Goal: Book appointment/travel/reservation

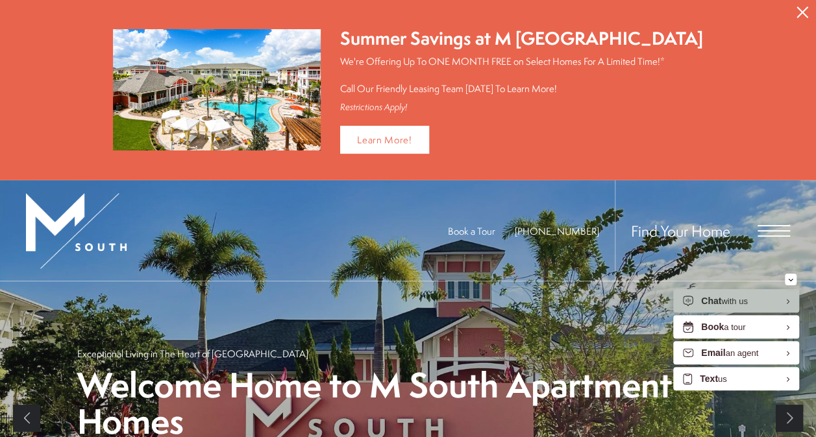
click at [801, 16] on icon "Close Alert" at bounding box center [802, 12] width 12 height 12
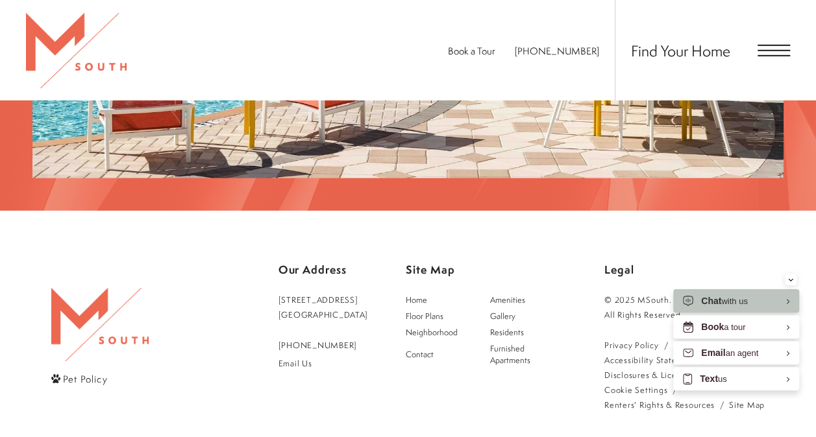
scroll to position [1947, 0]
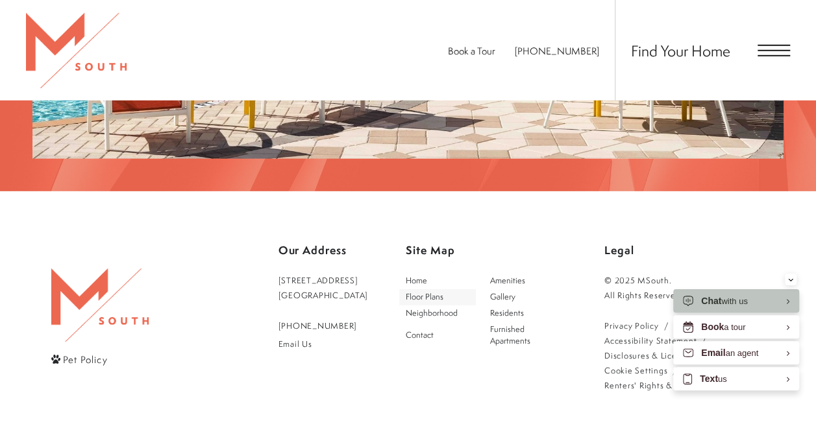
click at [441, 291] on span "Floor Plans" at bounding box center [425, 296] width 38 height 11
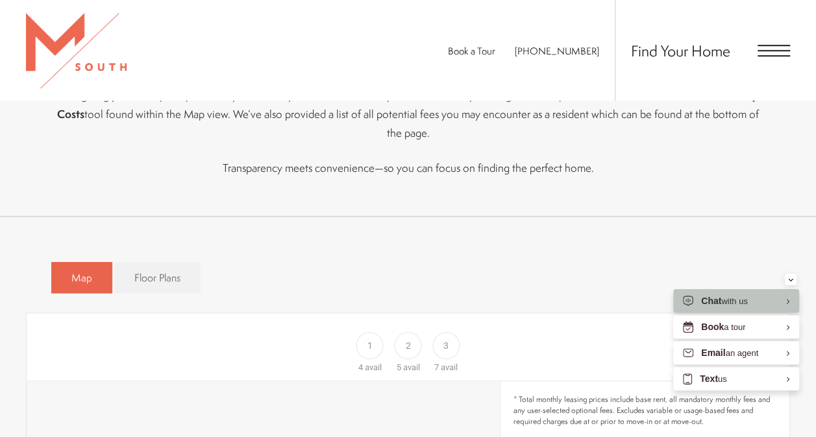
scroll to position [584, 0]
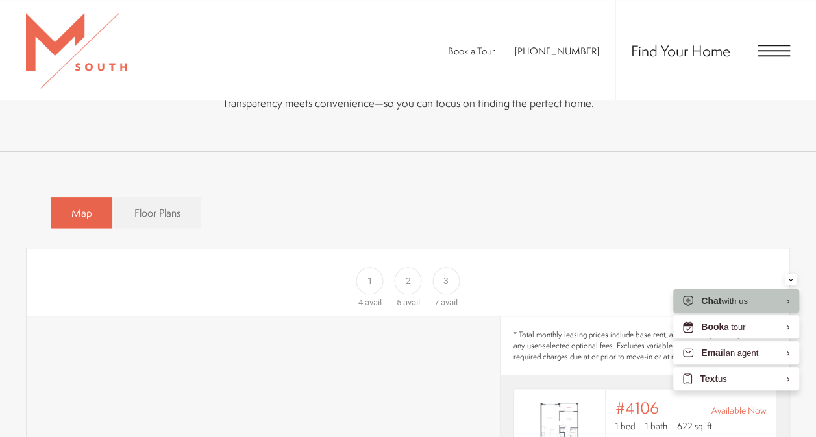
click at [446, 274] on span "3" at bounding box center [445, 281] width 5 height 14
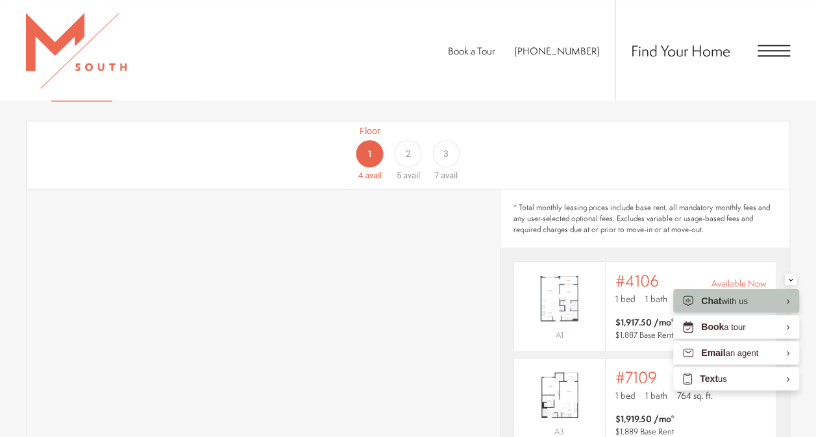
scroll to position [714, 0]
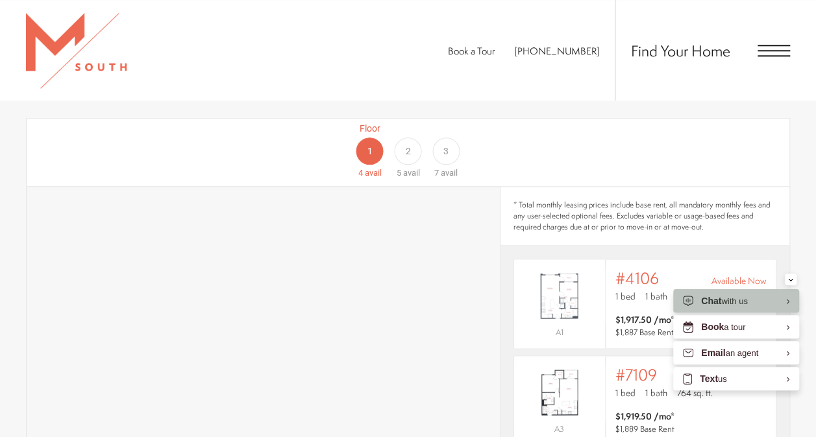
click at [450, 138] on div "3" at bounding box center [445, 151] width 27 height 27
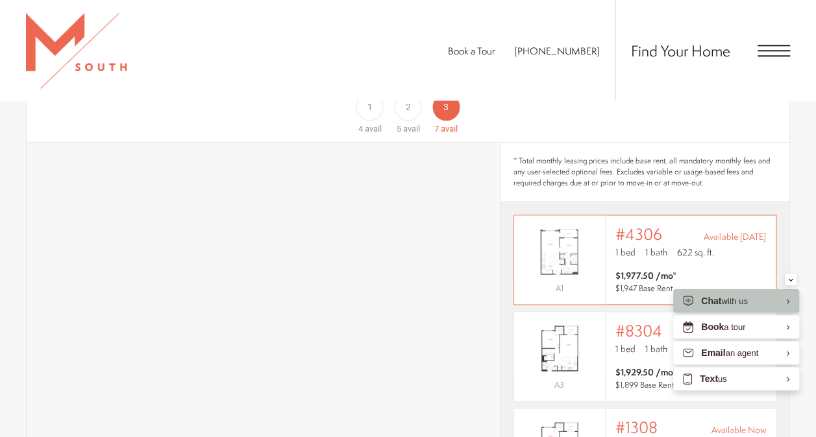
scroll to position [779, 0]
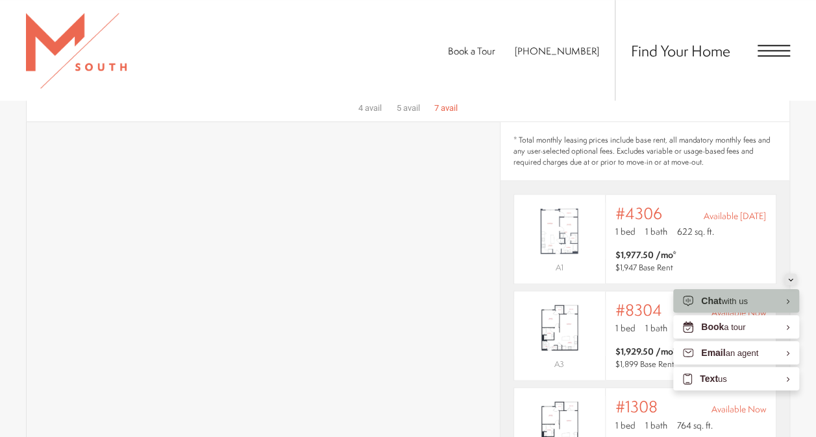
click at [792, 280] on icon "Minimize" at bounding box center [790, 279] width 5 height 3
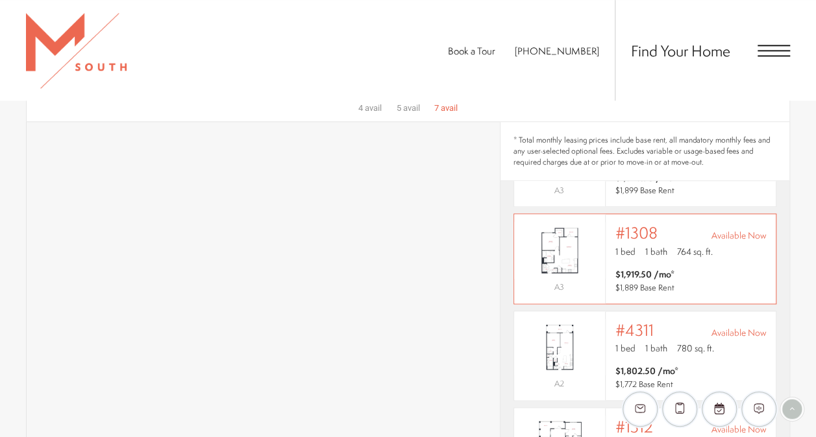
scroll to position [195, 0]
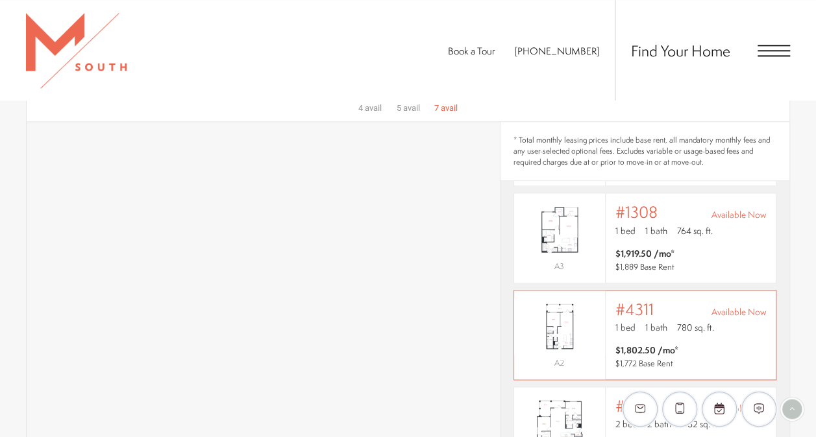
click at [657, 321] on span "1 bath" at bounding box center [656, 327] width 22 height 13
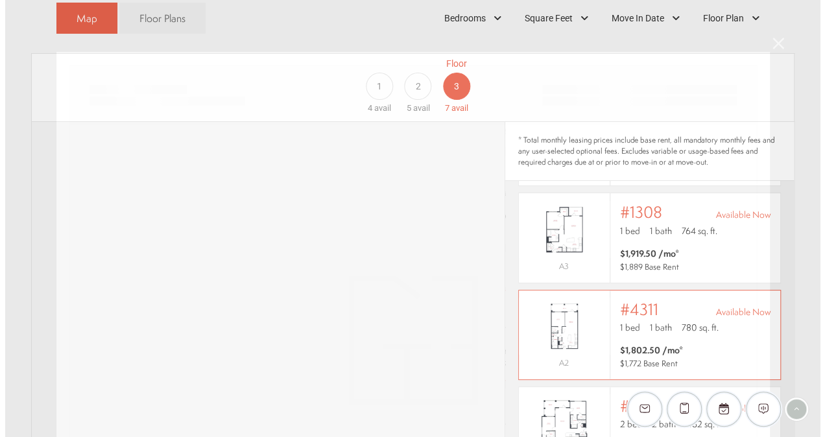
scroll to position [0, 0]
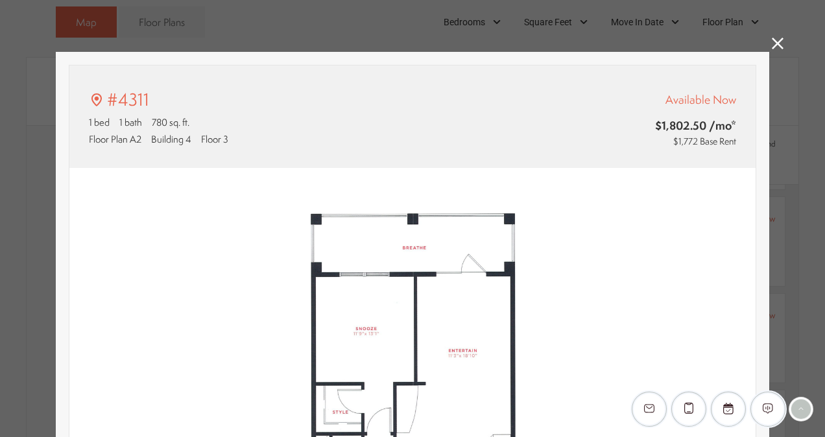
type input "**********"
click at [772, 44] on icon at bounding box center [778, 44] width 12 height 12
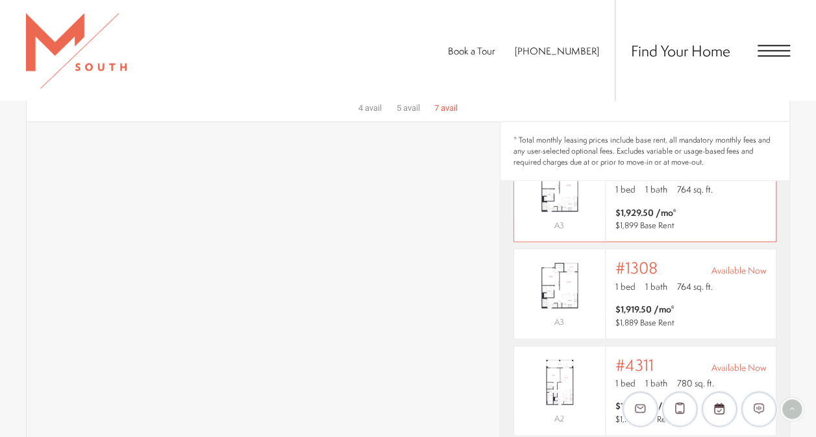
scroll to position [195, 0]
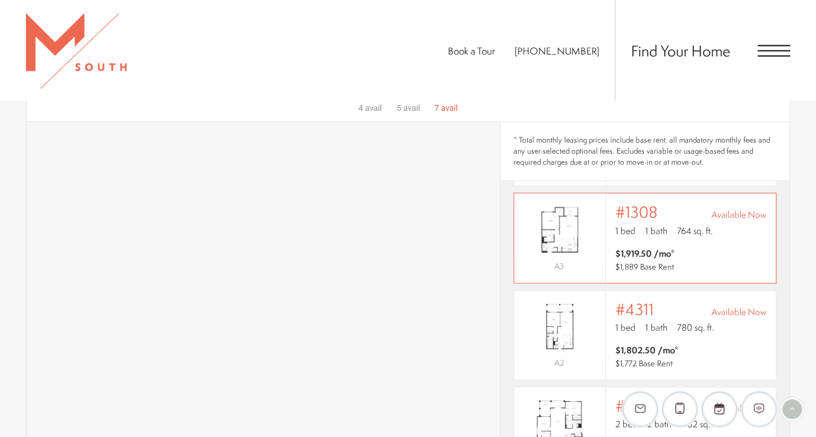
click at [565, 233] on img "View #1308" at bounding box center [559, 229] width 91 height 57
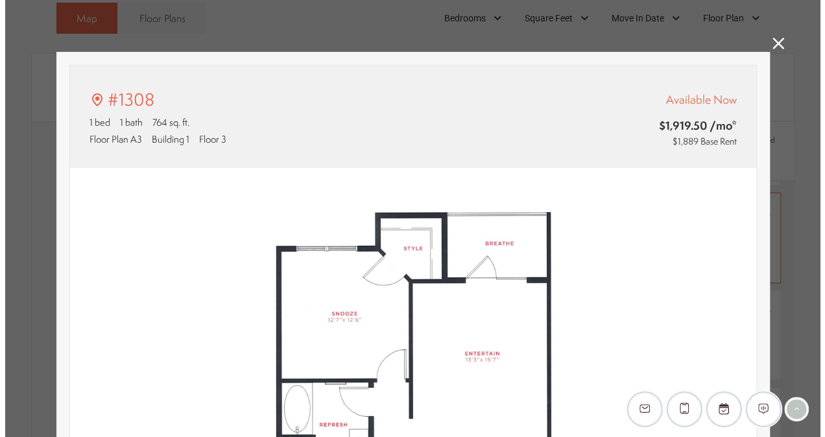
scroll to position [0, 0]
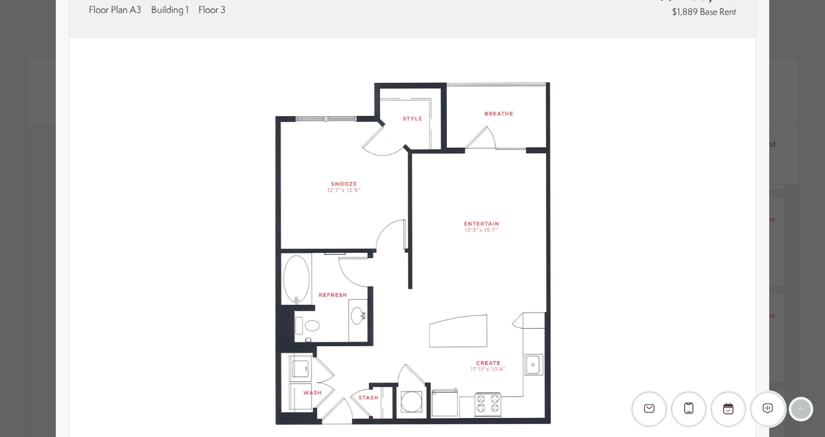
type input "**********"
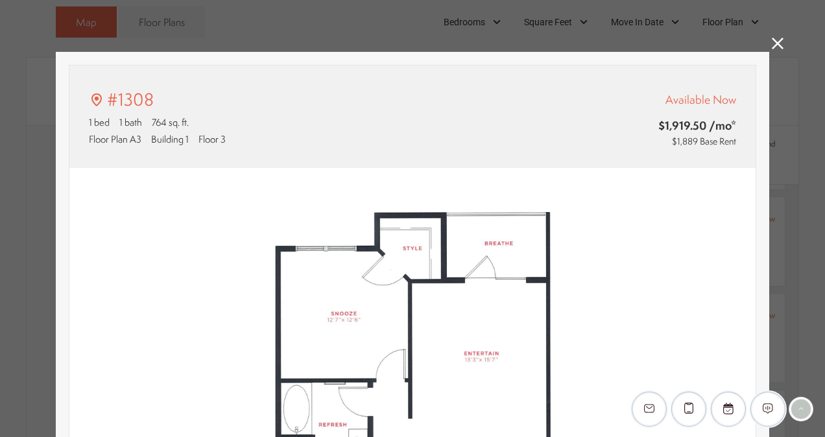
click at [772, 41] on icon at bounding box center [778, 44] width 12 height 12
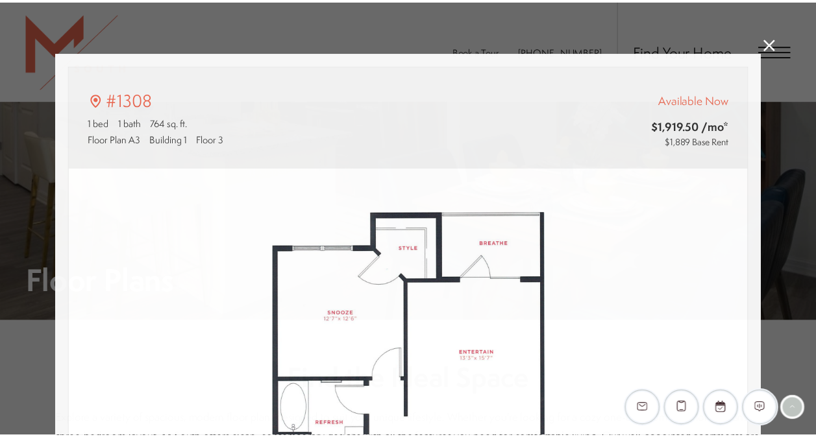
scroll to position [779, 0]
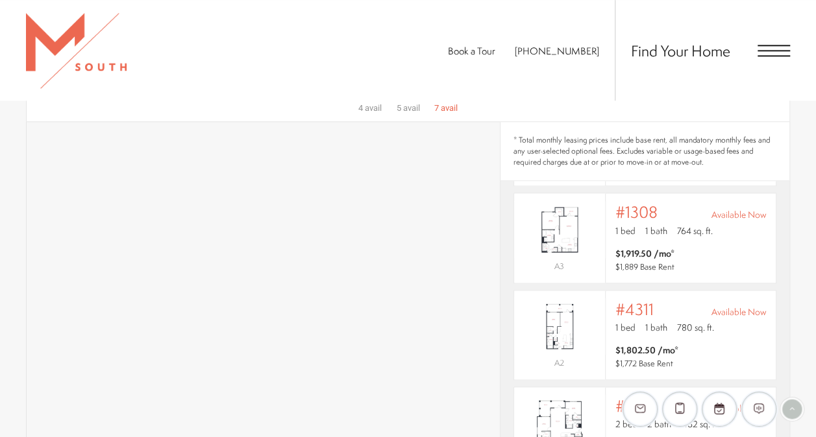
click at [759, 45] on span "Open Menu" at bounding box center [773, 51] width 32 height 12
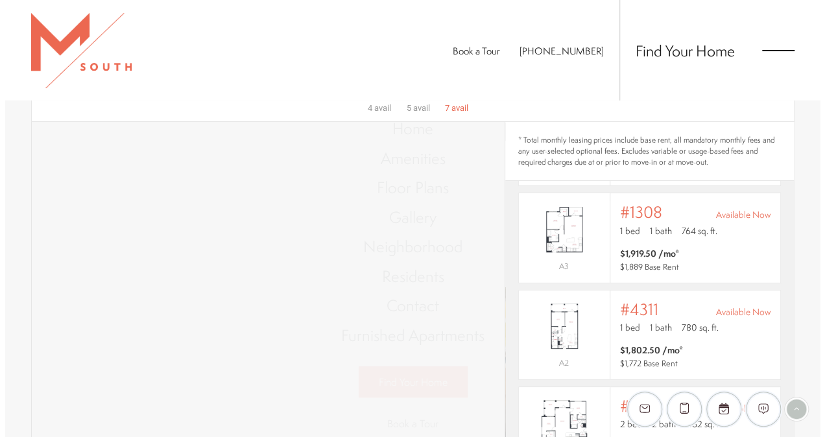
scroll to position [0, 0]
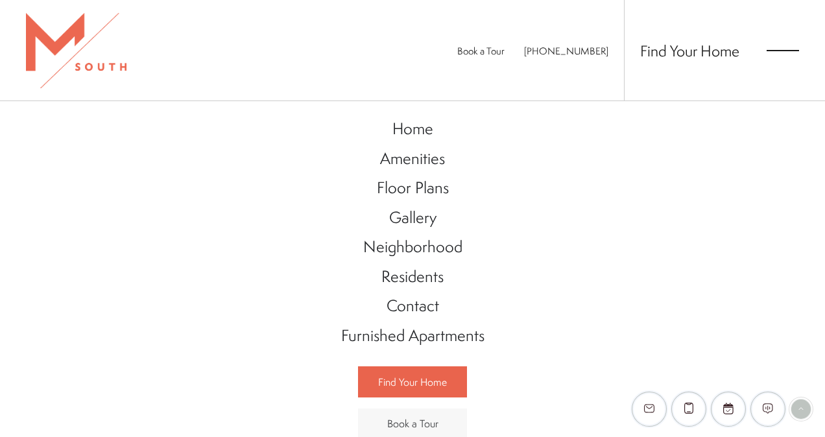
click at [414, 420] on span "Book a Tour" at bounding box center [412, 424] width 51 height 14
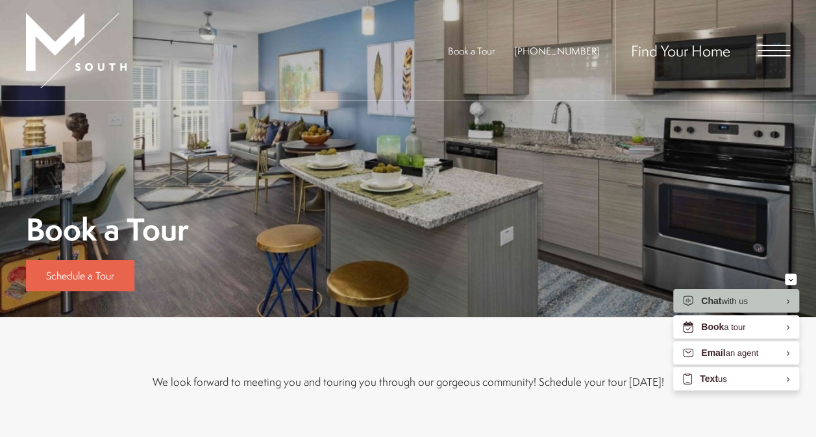
click at [694, 54] on span "Find Your Home" at bounding box center [680, 50] width 99 height 21
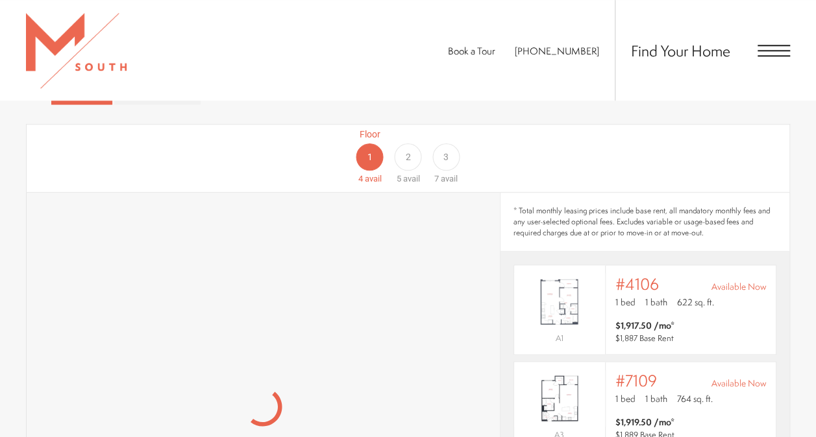
scroll to position [714, 0]
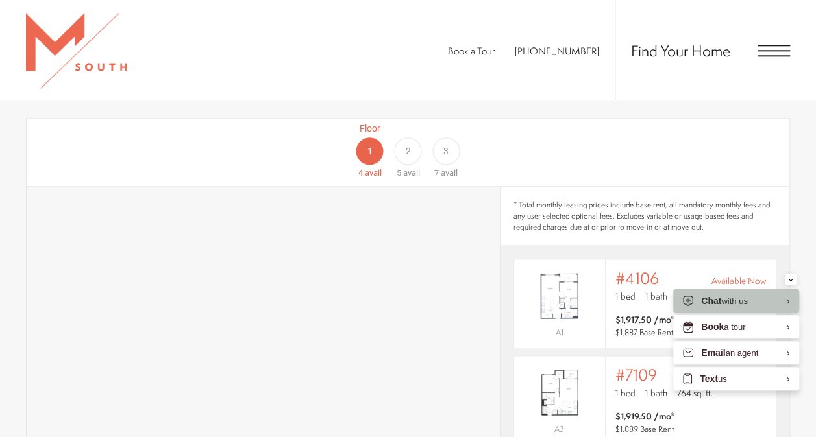
click at [440, 138] on div "3" at bounding box center [445, 151] width 27 height 27
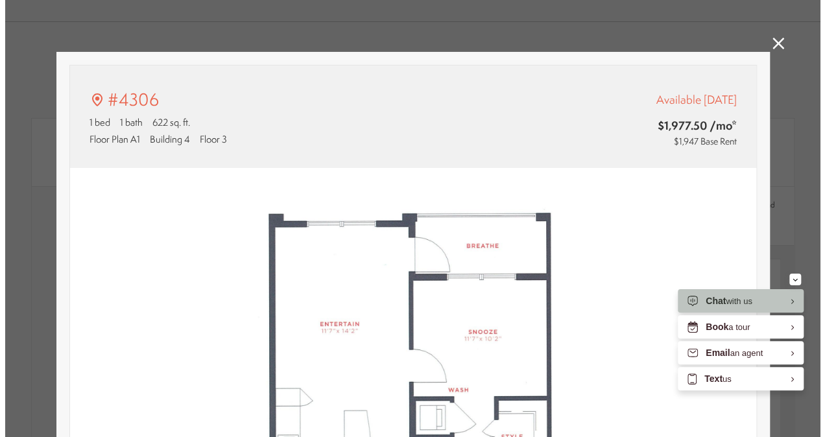
scroll to position [0, 0]
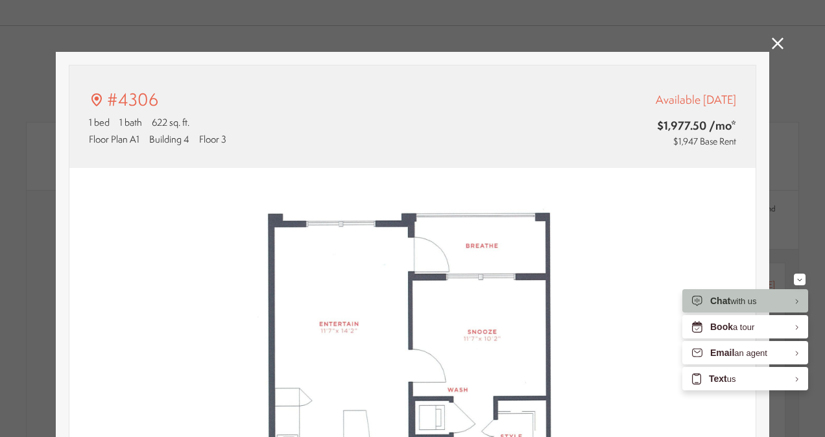
type input "**********"
click at [772, 38] on icon at bounding box center [778, 44] width 12 height 12
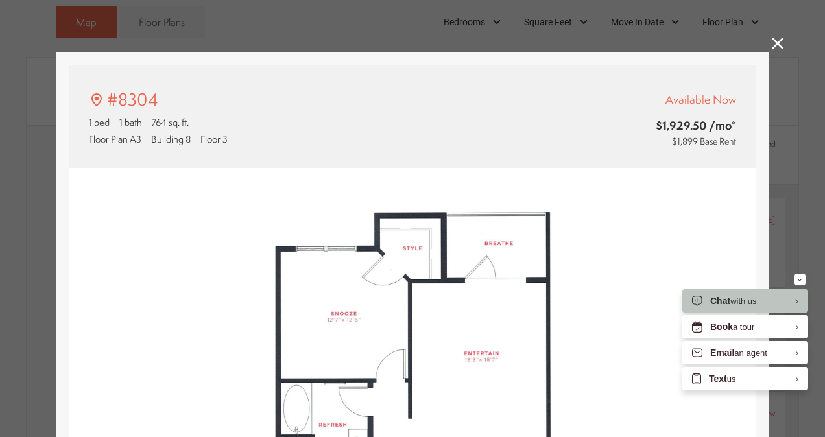
type input "**********"
click at [772, 43] on icon at bounding box center [778, 44] width 12 height 12
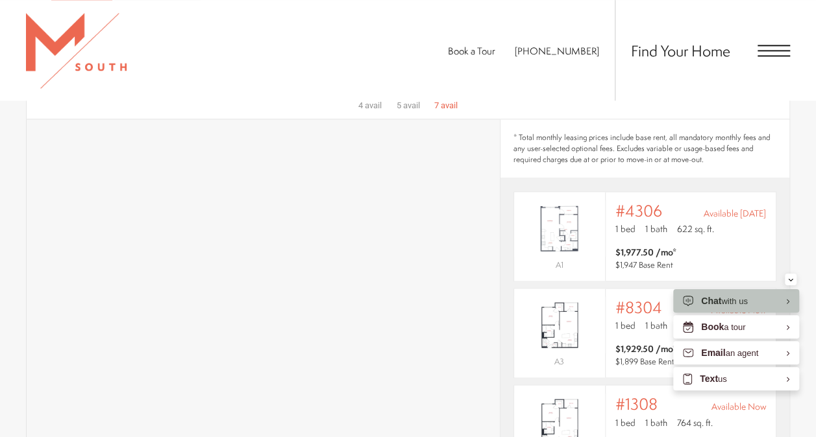
scroll to position [779, 0]
